Goal: Information Seeking & Learning: Learn about a topic

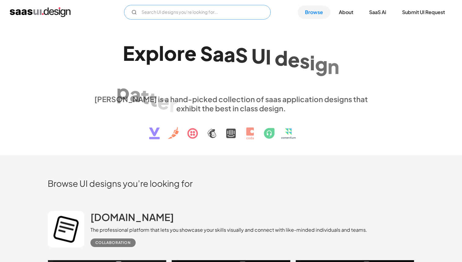
click at [158, 12] on input "Email Form" at bounding box center [197, 12] width 147 height 15
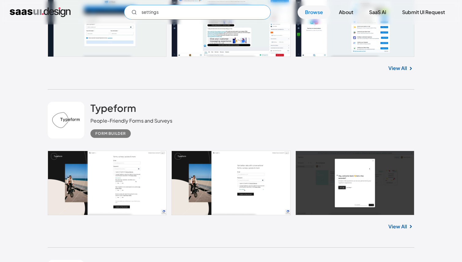
scroll to position [1580, 0]
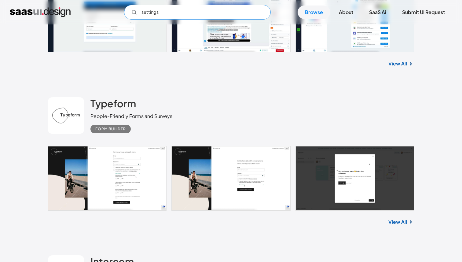
type input "settings"
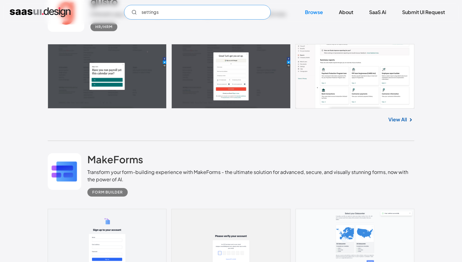
scroll to position [2152, 0]
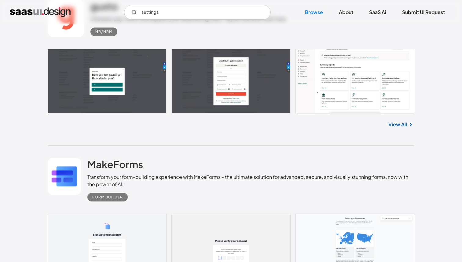
click at [313, 73] on link at bounding box center [231, 81] width 367 height 64
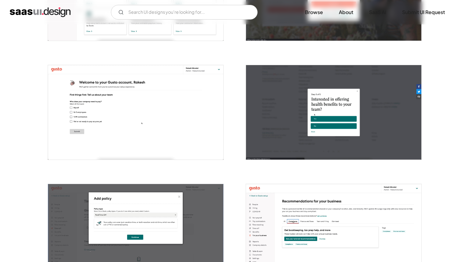
scroll to position [317, 0]
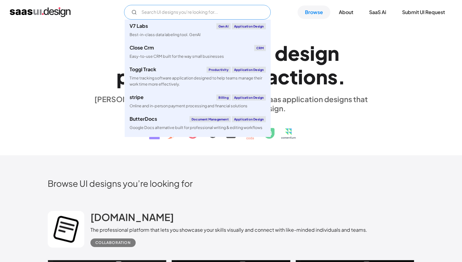
click at [154, 13] on input "Email Form" at bounding box center [197, 12] width 147 height 15
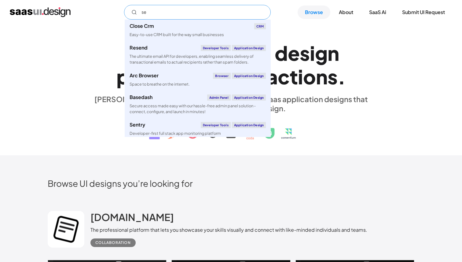
type input "s"
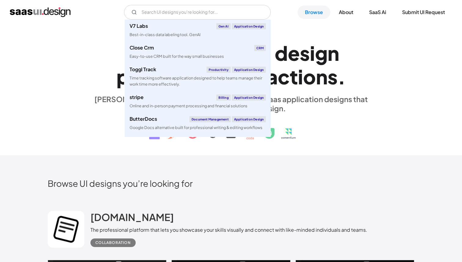
click at [66, 70] on div "E x p l o r e S a a S U I d e s i g n p a t t e r n s & i n t e r a c t i o n s…" at bounding box center [231, 89] width 367 height 109
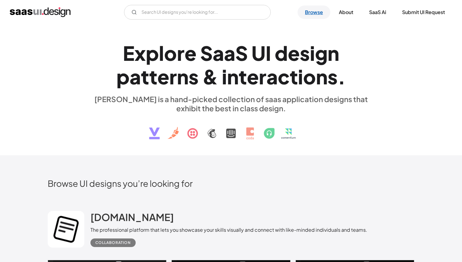
click at [322, 16] on link "Browse" at bounding box center [314, 12] width 33 height 13
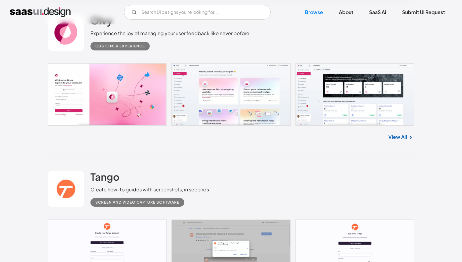
scroll to position [852, 0]
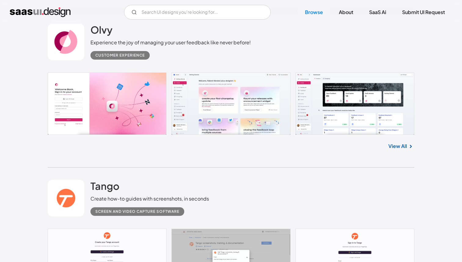
click at [398, 147] on link "View All" at bounding box center [398, 146] width 19 height 7
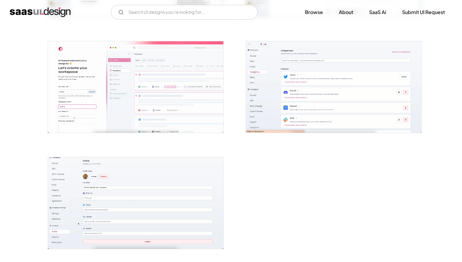
scroll to position [1459, 0]
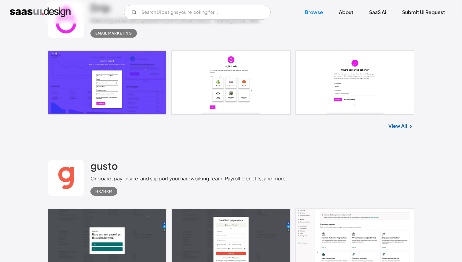
scroll to position [2000, 0]
